Goal: Transaction & Acquisition: Purchase product/service

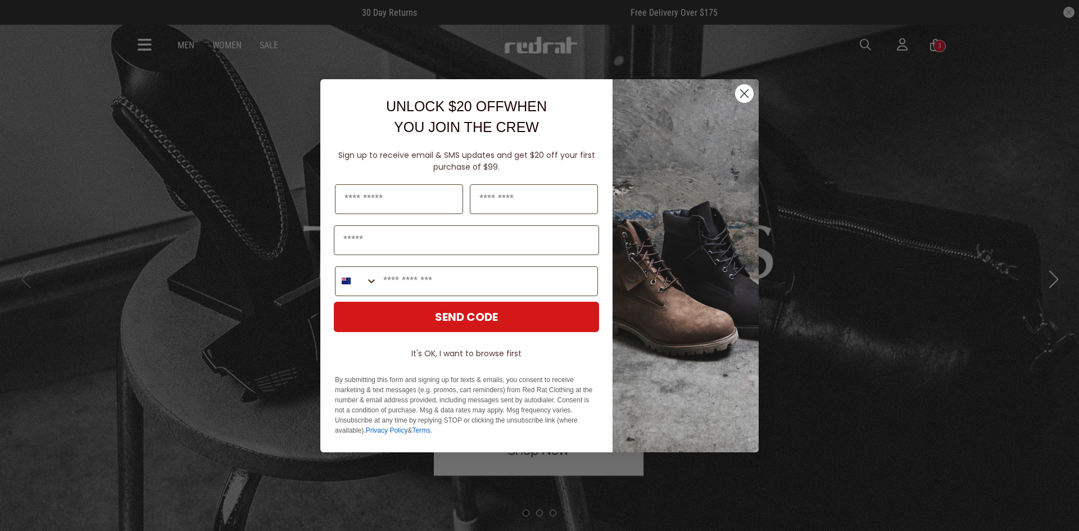
click at [742, 93] on circle "Close dialog" at bounding box center [744, 93] width 19 height 19
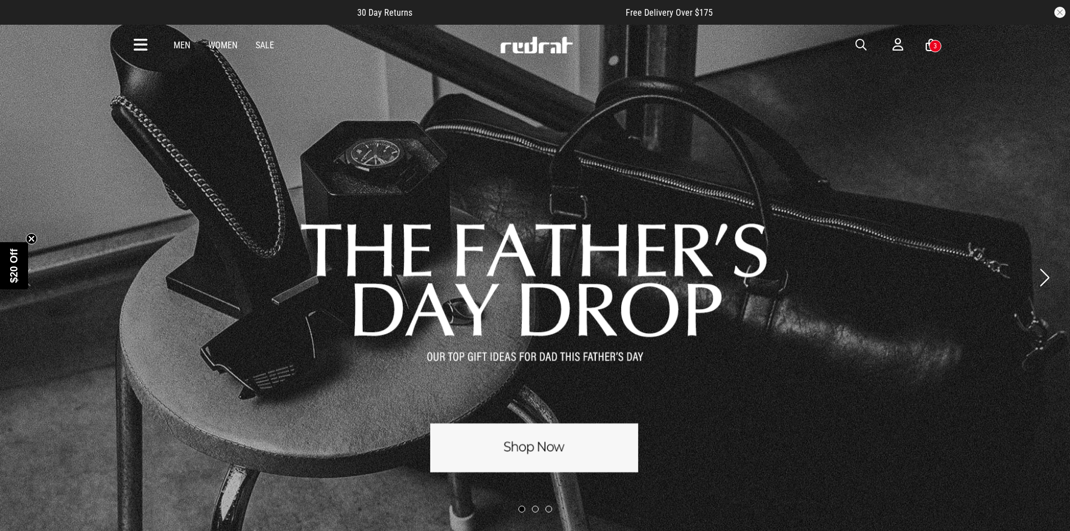
click at [936, 47] on div "3" at bounding box center [935, 46] width 3 height 8
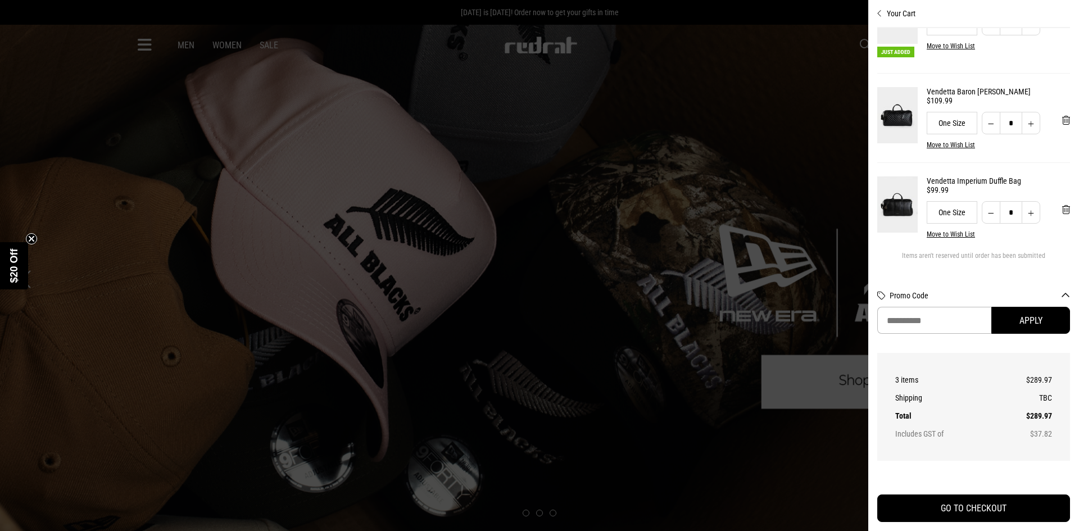
scroll to position [66, 0]
click at [1062, 204] on span "'Remove from cart" at bounding box center [1066, 209] width 8 height 11
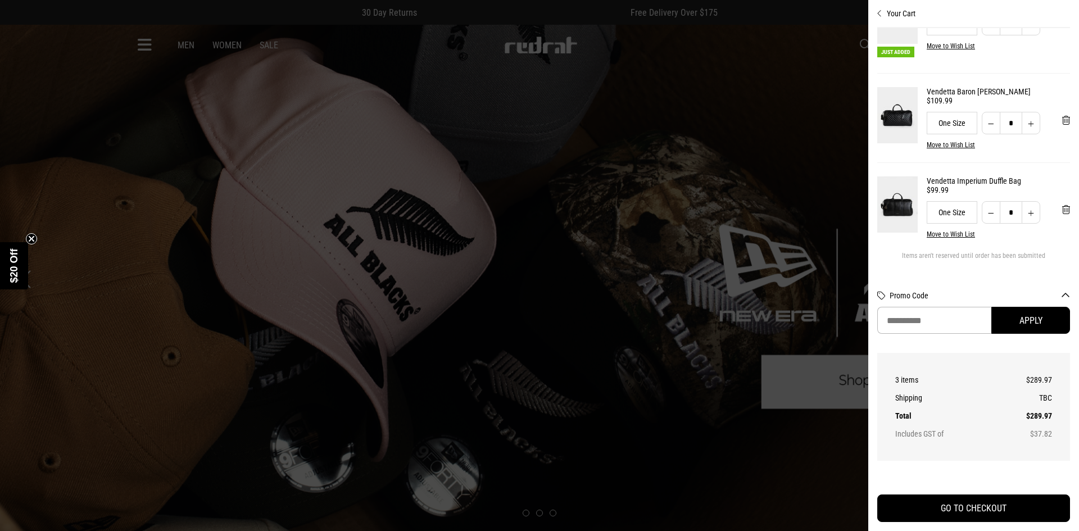
scroll to position [0, 0]
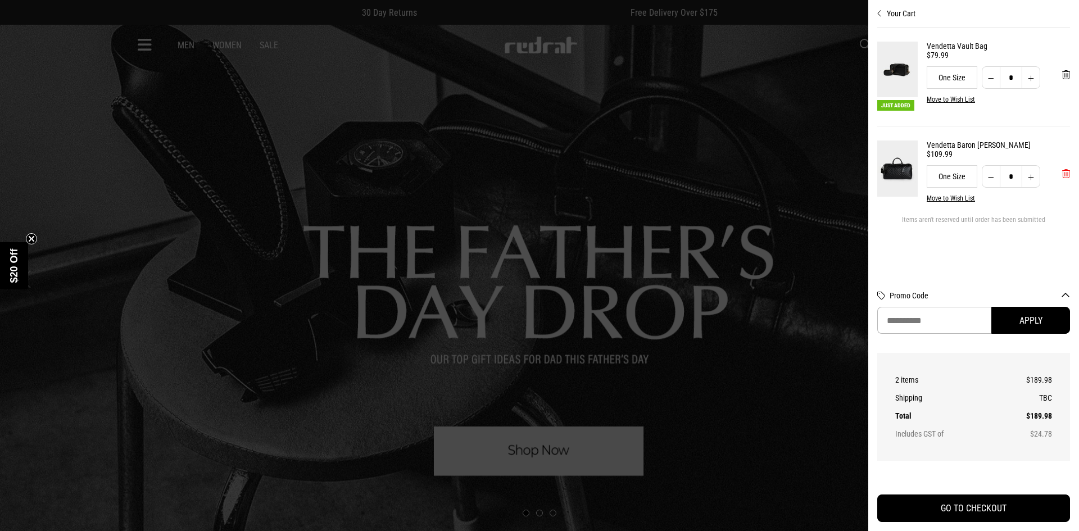
click at [1065, 177] on span "'Remove from cart" at bounding box center [1066, 174] width 8 height 11
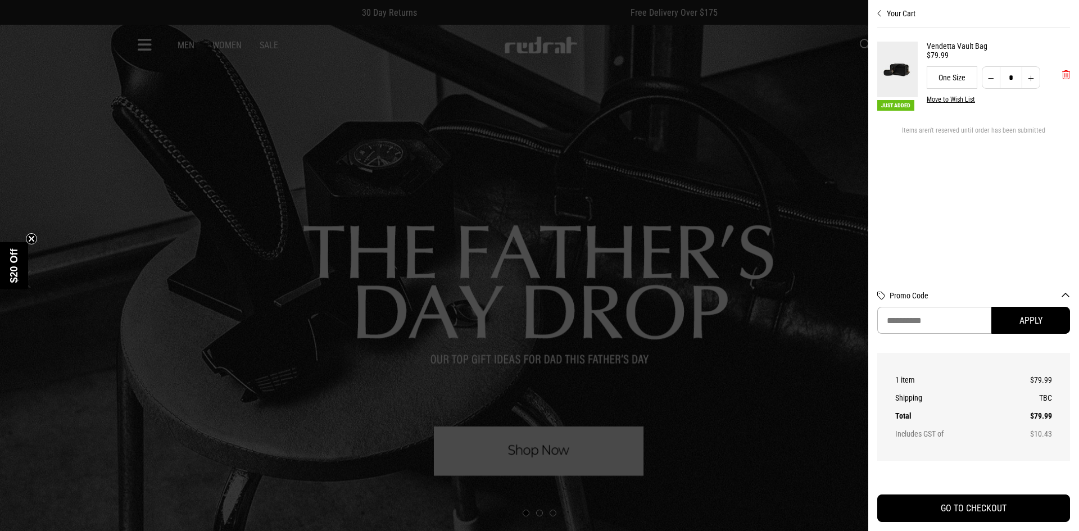
click at [1066, 77] on span "'Remove from cart" at bounding box center [1066, 75] width 8 height 11
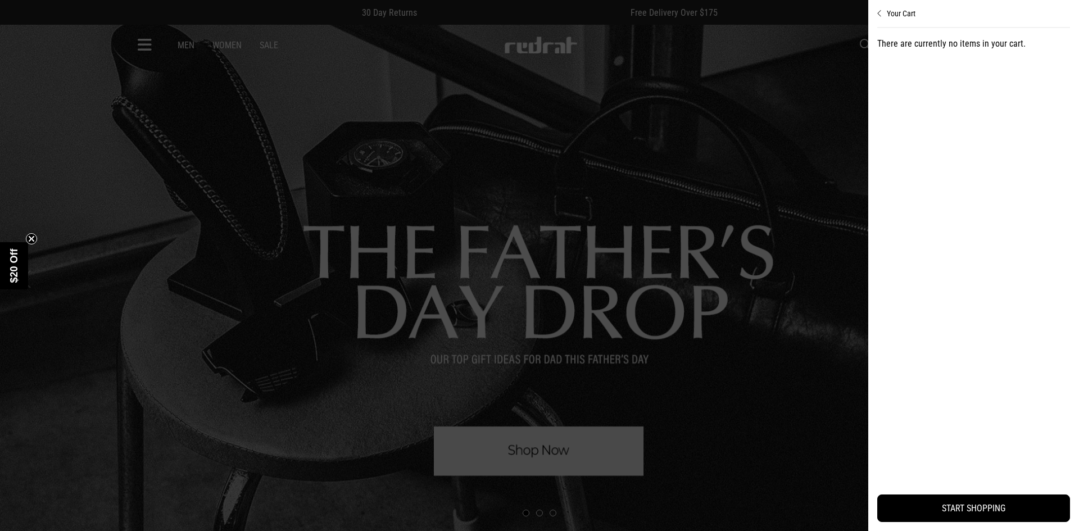
click at [542, 84] on div at bounding box center [539, 265] width 1079 height 531
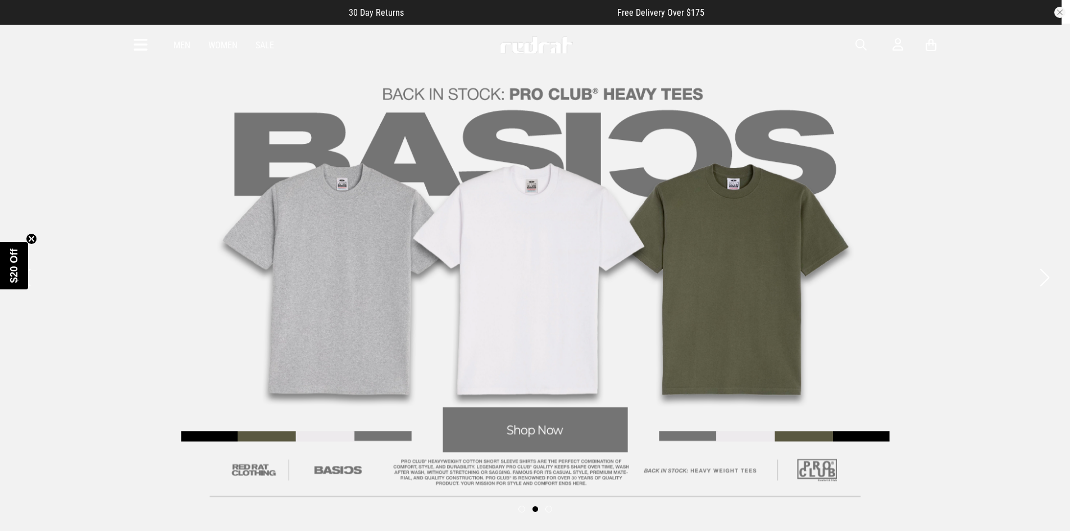
click at [136, 46] on icon at bounding box center [141, 45] width 14 height 19
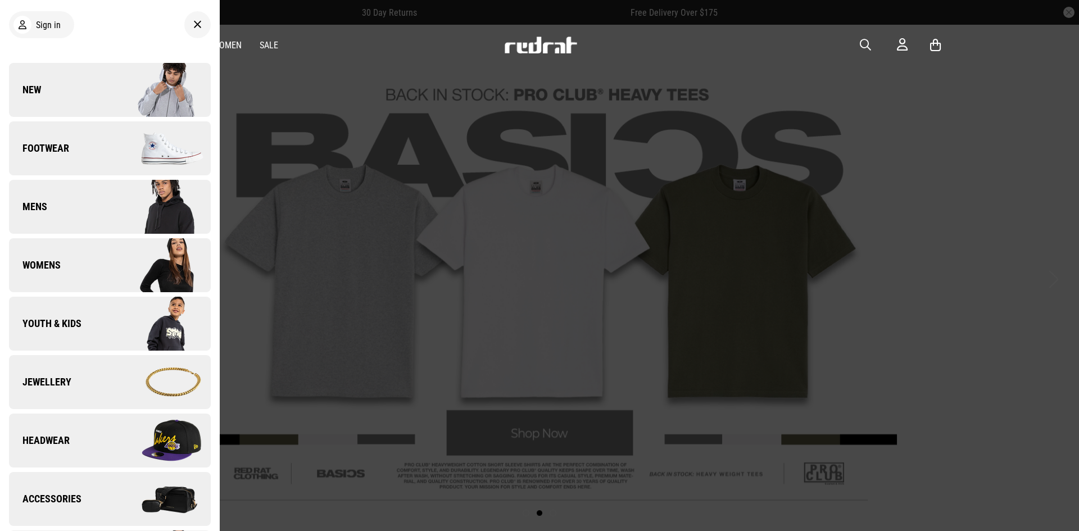
click at [117, 483] on img at bounding box center [160, 499] width 101 height 56
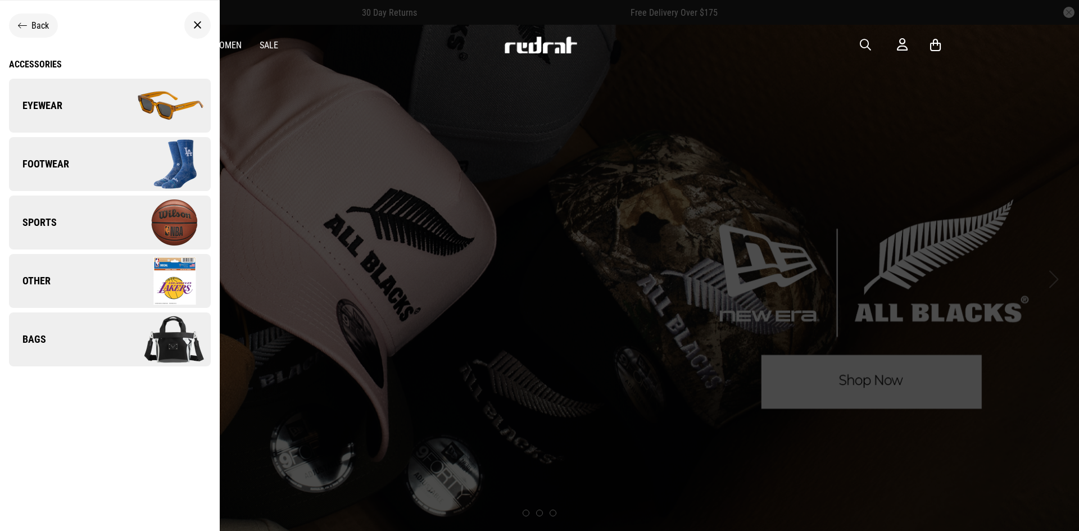
click at [97, 329] on link "Bags" at bounding box center [110, 339] width 202 height 54
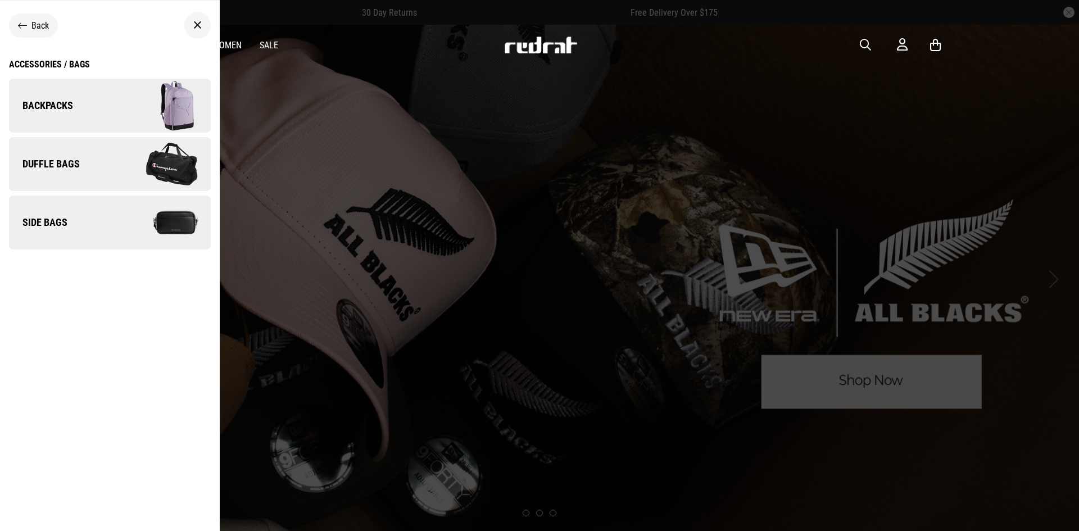
click at [110, 232] on img at bounding box center [160, 222] width 101 height 56
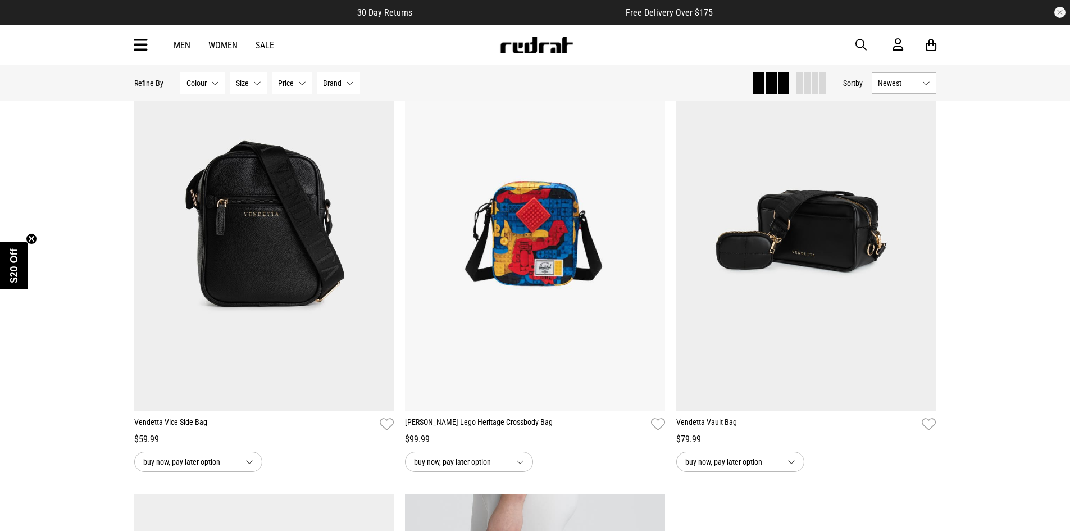
scroll to position [112, 0]
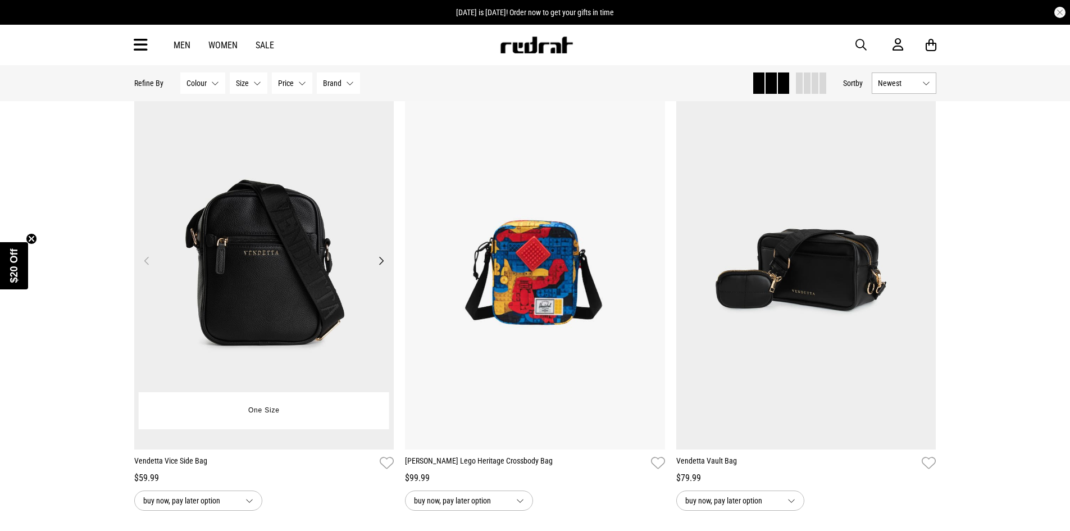
click at [381, 261] on button "Next" at bounding box center [381, 260] width 14 height 13
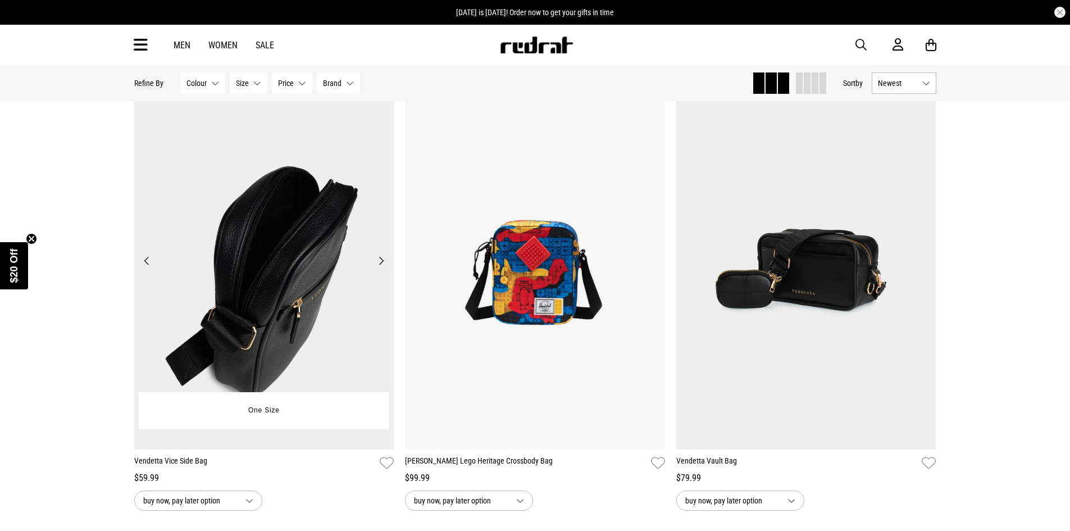
click at [381, 261] on button "Next" at bounding box center [381, 260] width 14 height 13
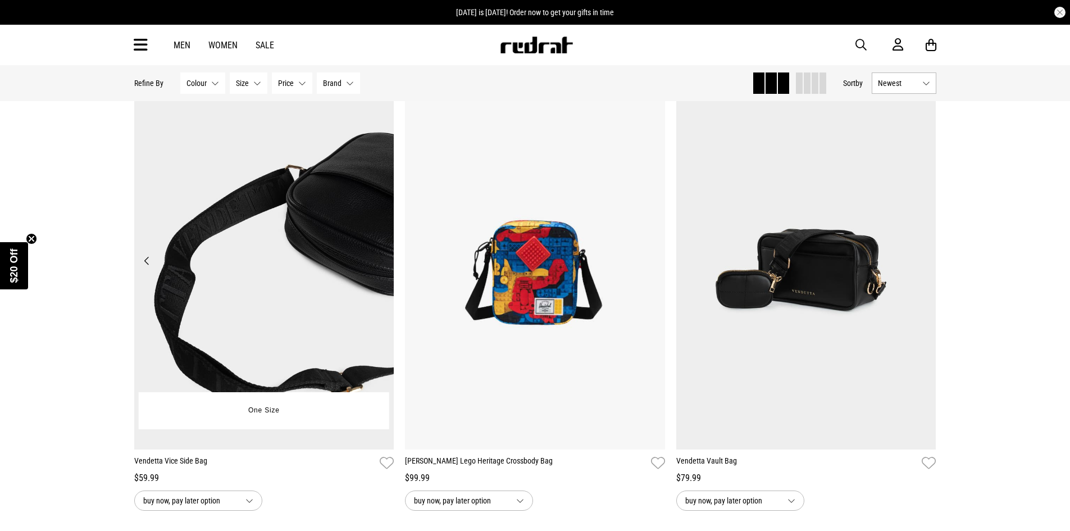
click at [381, 261] on button "Next" at bounding box center [381, 260] width 14 height 13
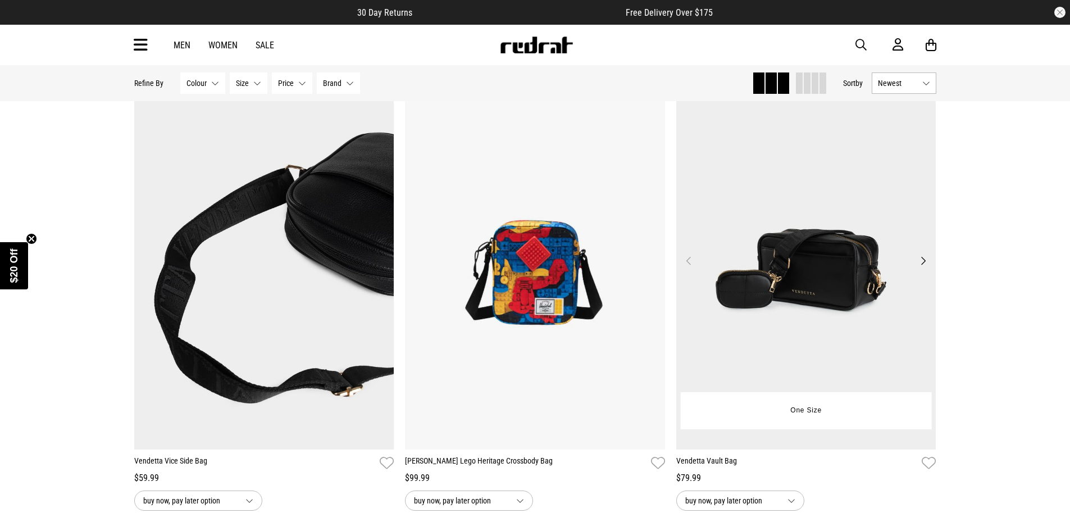
click at [917, 257] on button "Next" at bounding box center [923, 260] width 14 height 13
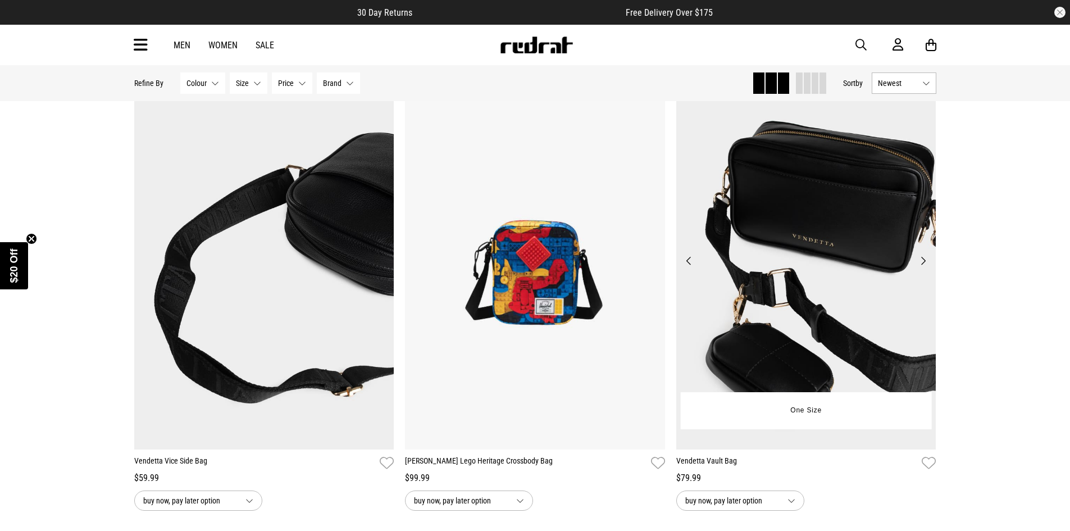
click at [917, 257] on button "Next" at bounding box center [923, 260] width 14 height 13
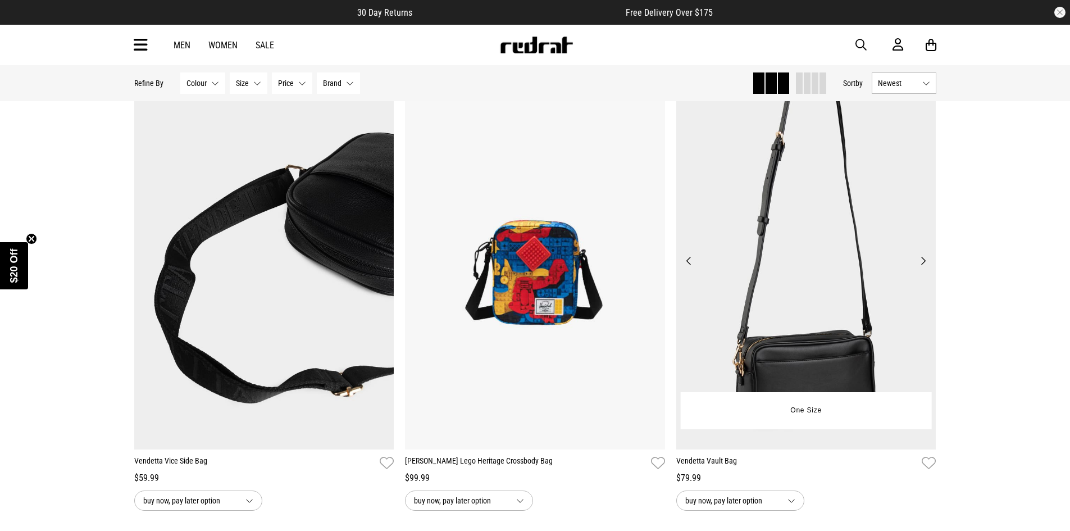
click at [917, 257] on button "Next" at bounding box center [923, 260] width 14 height 13
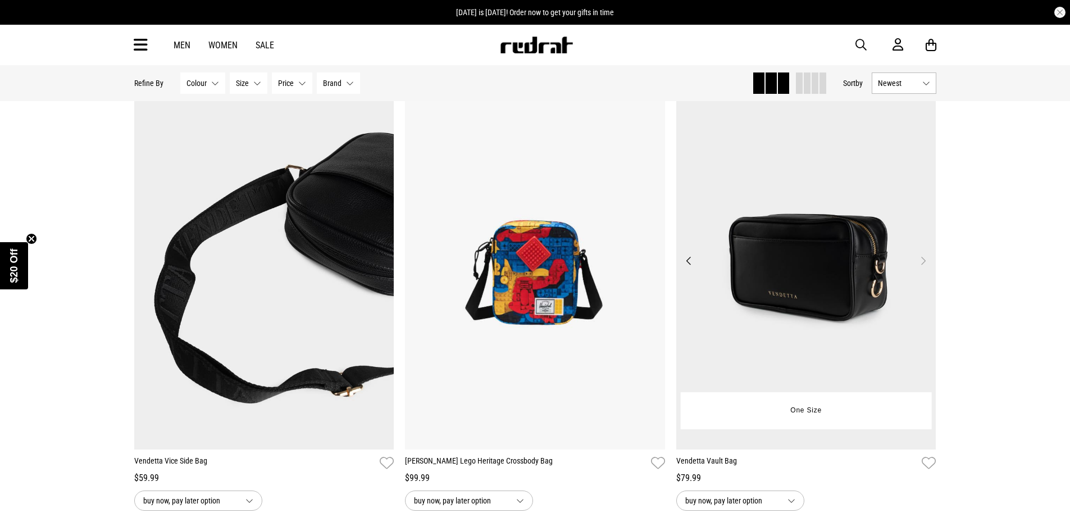
click at [918, 257] on button "Next" at bounding box center [923, 260] width 14 height 13
